Goal: Transaction & Acquisition: Purchase product/service

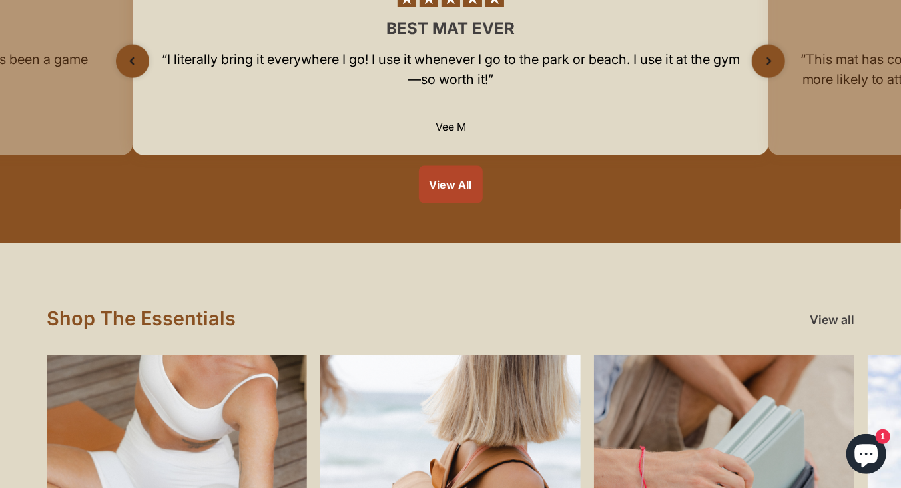
scroll to position [1401, 0]
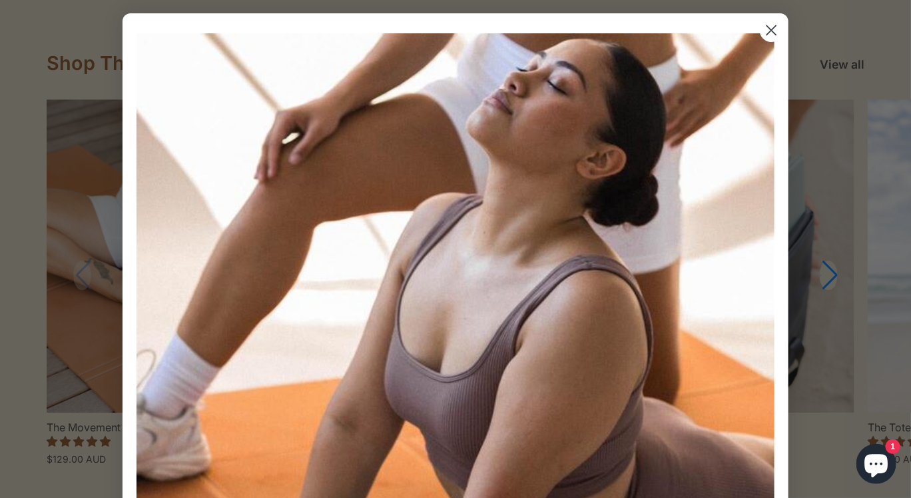
click at [767, 30] on icon "Close dialog" at bounding box center [771, 30] width 9 height 9
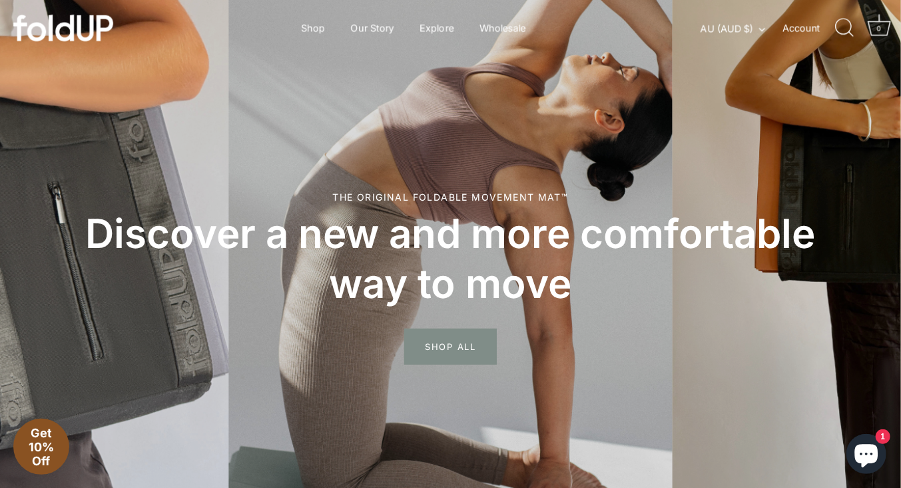
scroll to position [0, 1]
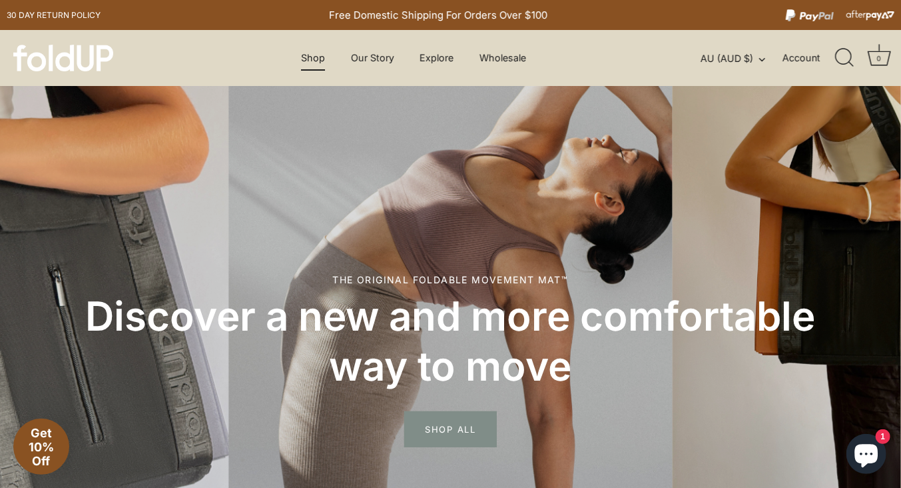
click at [320, 51] on link "Shop" at bounding box center [313, 57] width 47 height 25
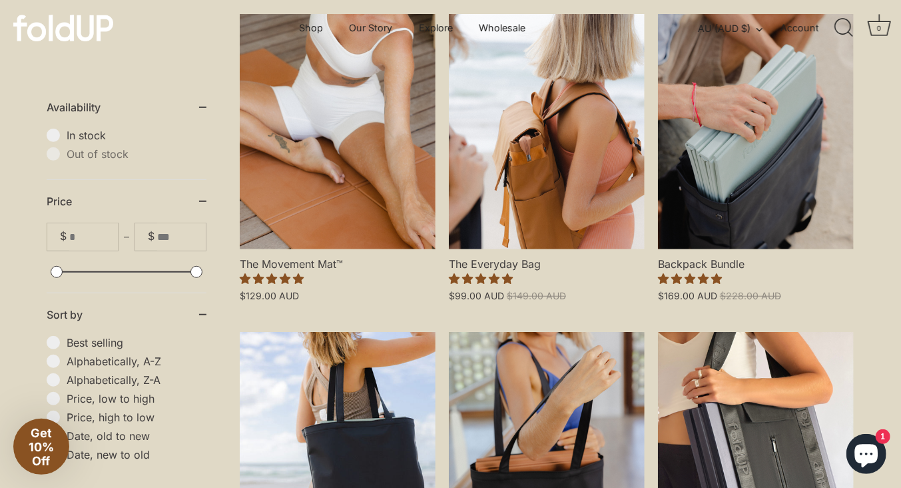
scroll to position [359, 1]
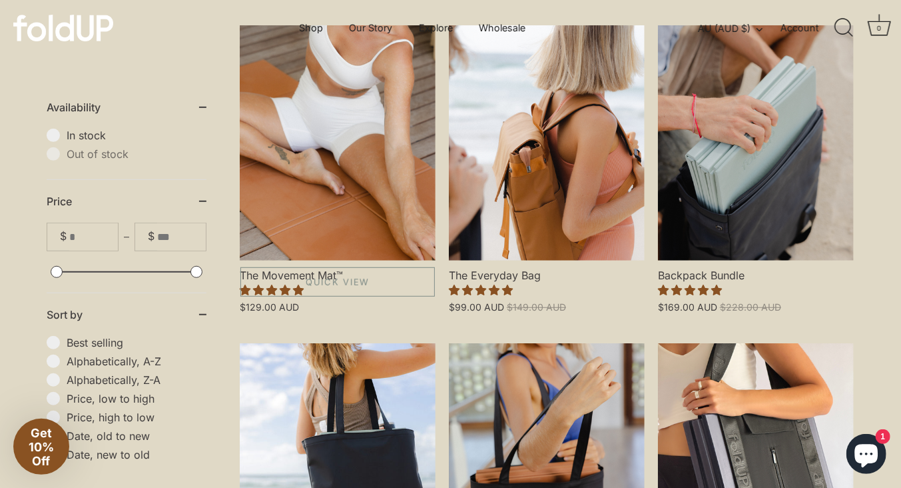
click at [362, 208] on link "The Movement Mat™" at bounding box center [338, 142] width 196 height 235
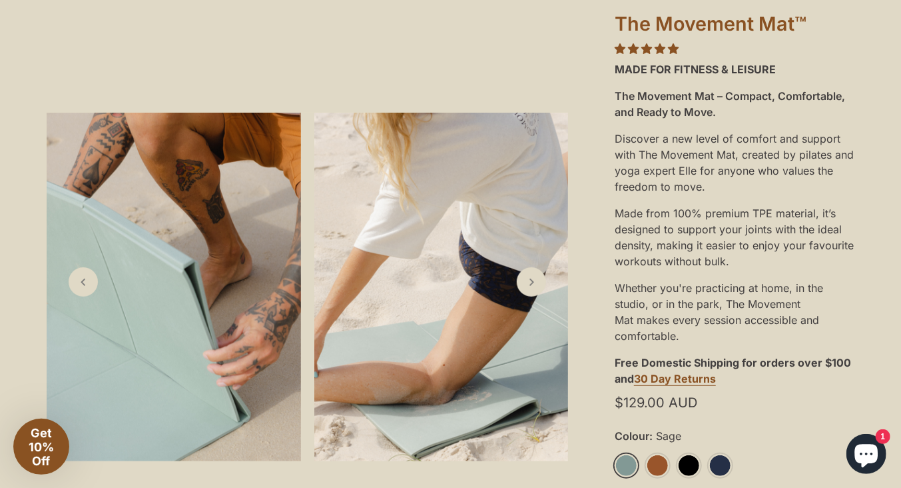
scroll to position [216, 0]
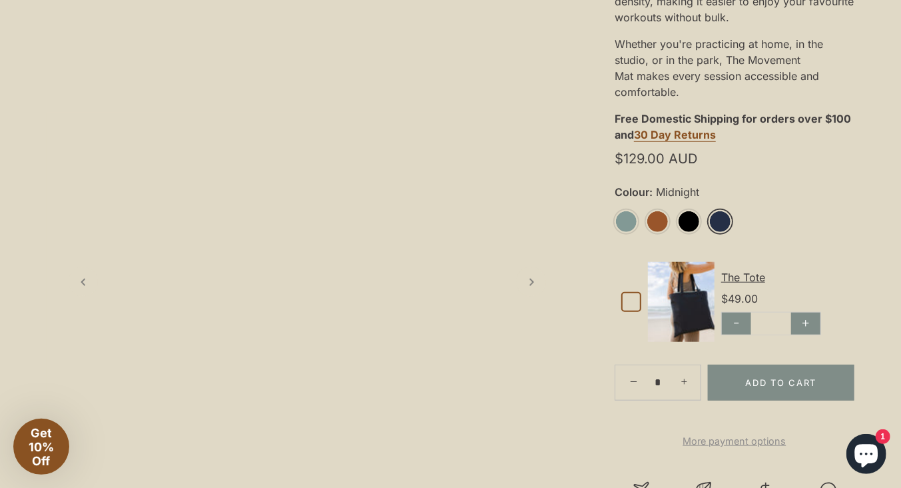
scroll to position [461, 0]
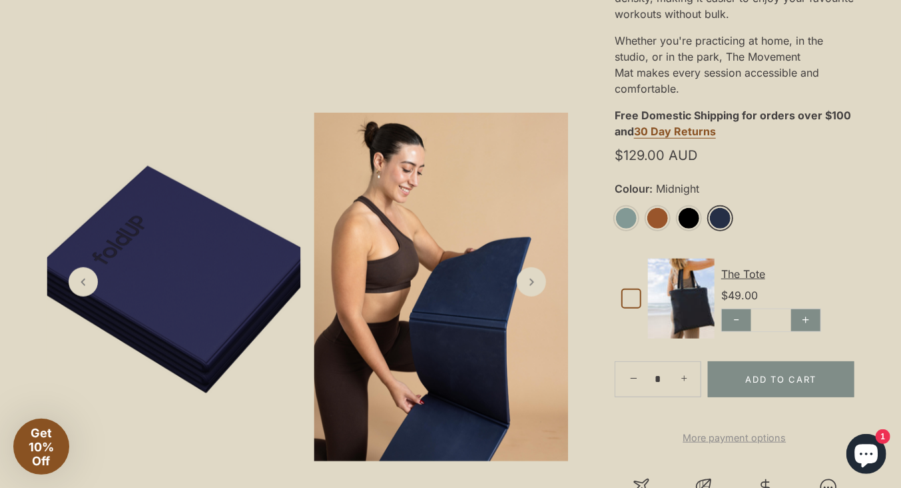
click at [718, 214] on link "Midnight" at bounding box center [720, 217] width 23 height 23
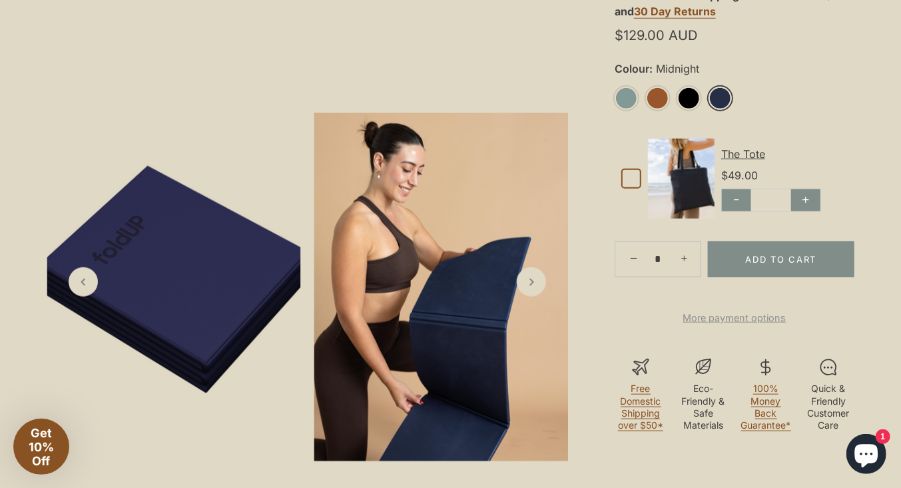
scroll to position [631, 0]
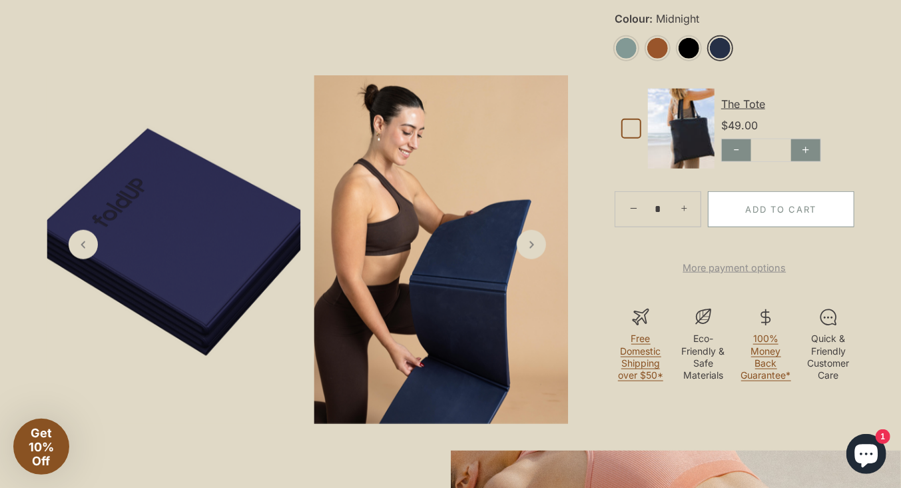
click at [767, 209] on button "Add to Cart" at bounding box center [781, 209] width 147 height 36
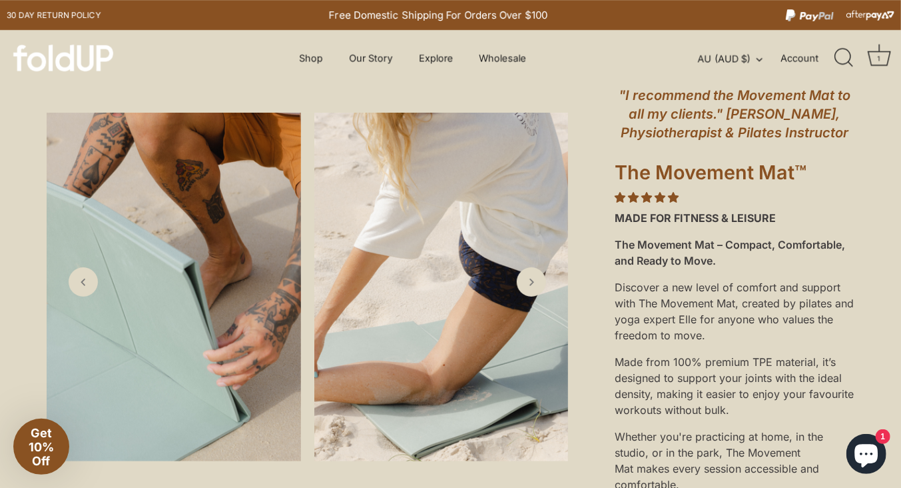
scroll to position [0, 1]
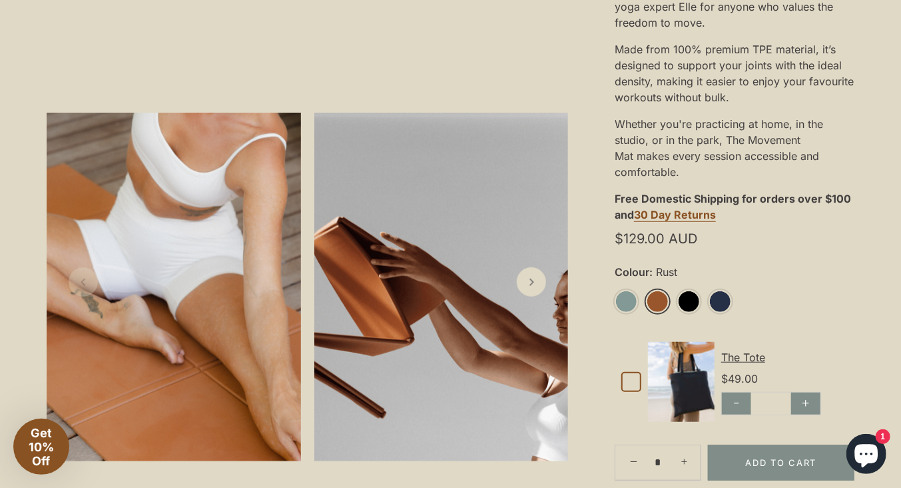
scroll to position [378, 1]
